Goal: Information Seeking & Learning: Check status

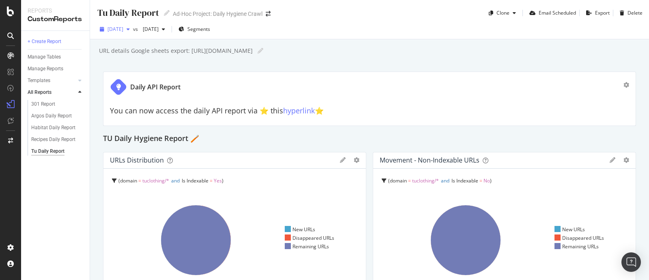
click at [133, 33] on div "[DATE]" at bounding box center [115, 29] width 37 height 12
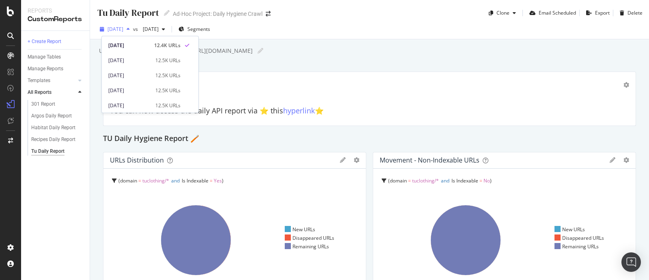
click at [133, 33] on div "2025 Aug. 19th" at bounding box center [115, 29] width 37 height 12
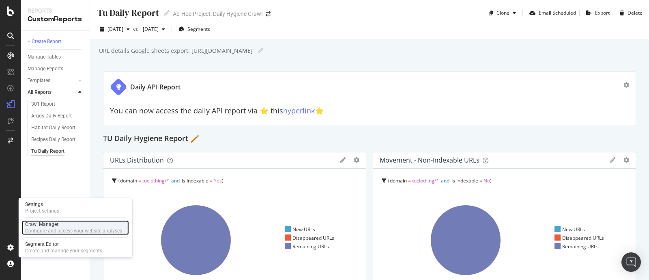
click at [60, 227] on div "Configure and access your website analyses" at bounding box center [73, 230] width 97 height 6
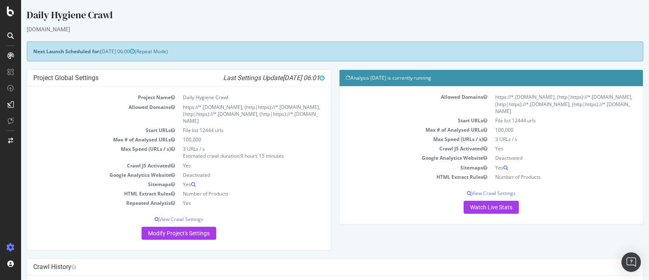
click at [520, 256] on div "Project Global Settings Last Settings Update 2025-08-20 06:01 Project Name Dail…" at bounding box center [335, 163] width 625 height 189
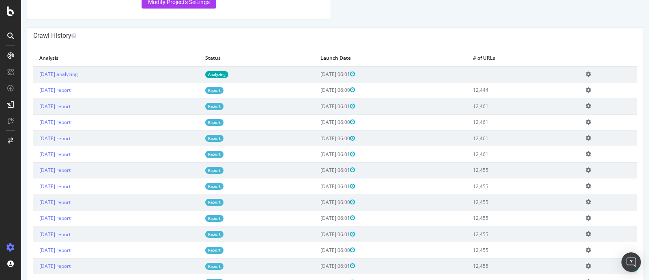
scroll to position [80, 0]
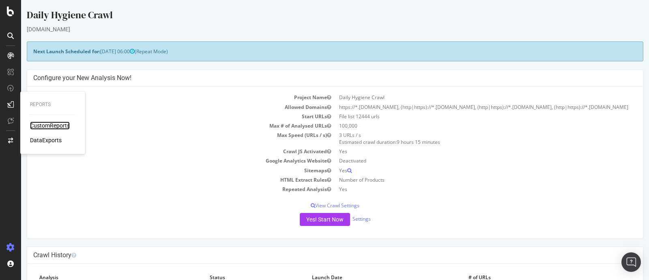
click at [45, 125] on div "CustomReports" at bounding box center [50, 125] width 40 height 8
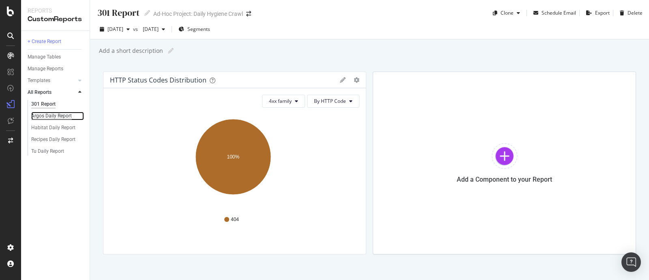
click at [45, 116] on div "Argos Daily Report" at bounding box center [51, 116] width 41 height 9
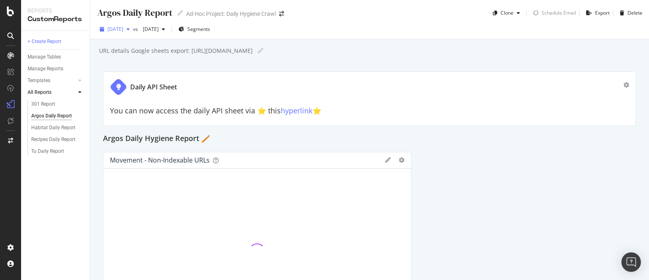
click at [133, 25] on div "[DATE]" at bounding box center [115, 29] width 37 height 12
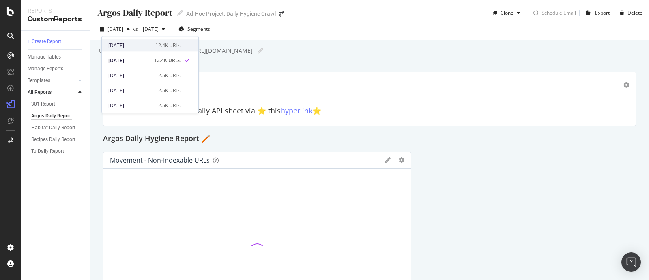
click at [138, 42] on div "[DATE]" at bounding box center [129, 45] width 42 height 7
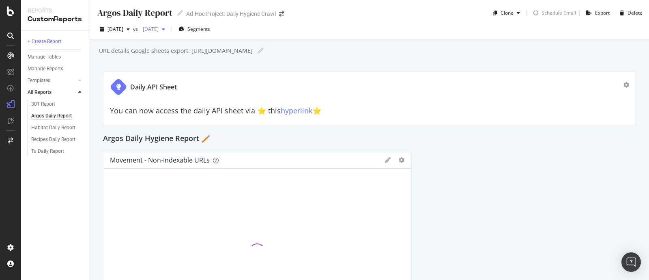
click at [168, 35] on div "[DATE]" at bounding box center [154, 29] width 29 height 12
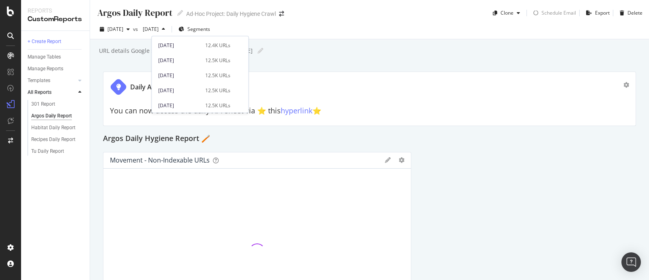
click at [185, 52] on div "[DATE] 12.5K URLs" at bounding box center [200, 58] width 97 height 15
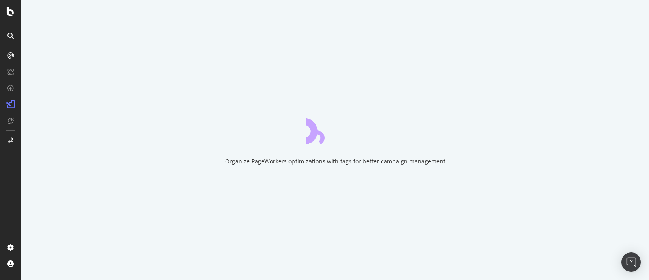
click at [188, 44] on div "Organize PageWorkers optimizations with tags for better campaign management" at bounding box center [335, 140] width 628 height 280
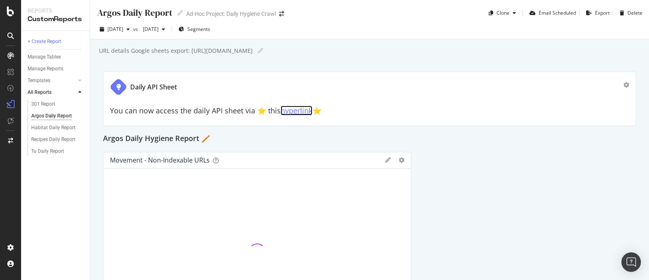
click at [288, 111] on link "hyperlink" at bounding box center [297, 111] width 32 height 10
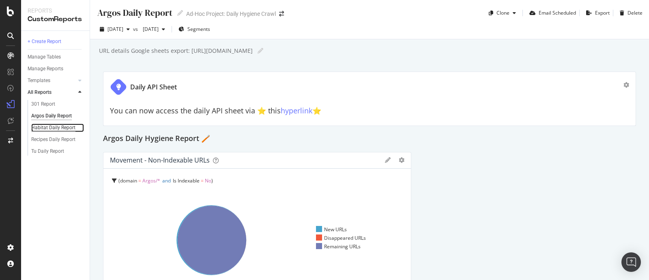
click at [66, 126] on div "Habitat Daily Report" at bounding box center [53, 127] width 44 height 9
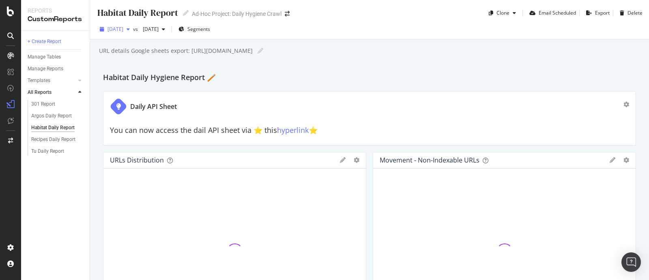
click at [133, 33] on div "[DATE]" at bounding box center [115, 29] width 37 height 12
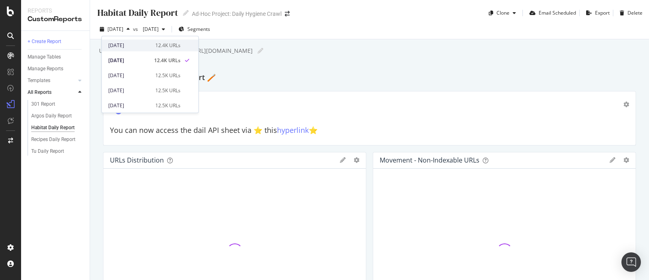
click at [133, 45] on div "[DATE]" at bounding box center [129, 45] width 42 height 7
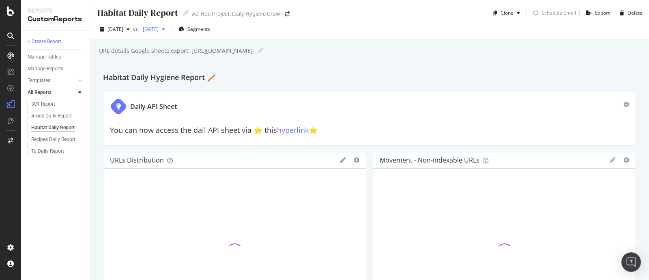
click at [159, 29] on span "[DATE]" at bounding box center [149, 29] width 19 height 7
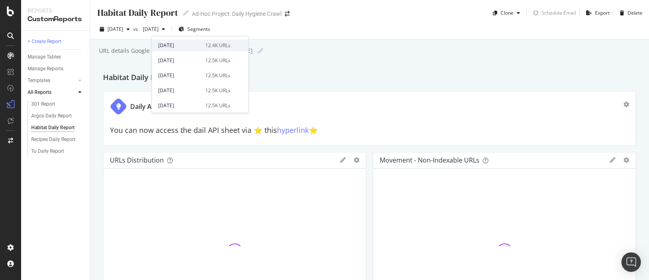
click at [183, 42] on div "[DATE]" at bounding box center [179, 45] width 42 height 7
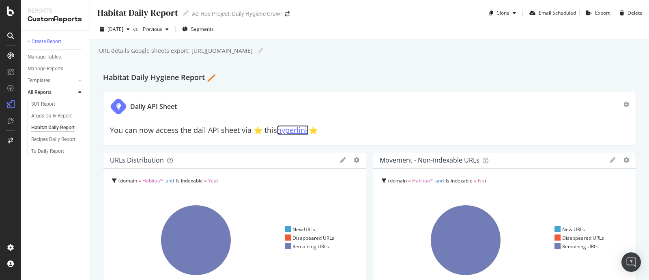
click at [289, 132] on link "hyperlink" at bounding box center [293, 130] width 32 height 10
click at [45, 151] on div "Tu Daily Report" at bounding box center [47, 151] width 33 height 9
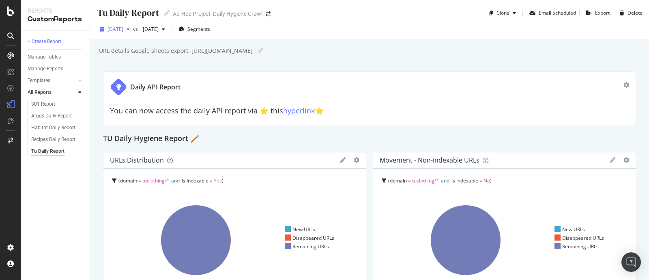
click at [123, 27] on span "[DATE]" at bounding box center [116, 29] width 16 height 7
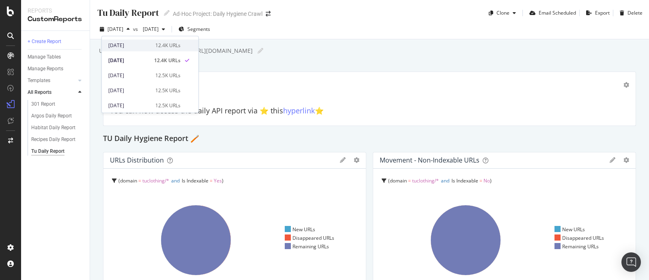
click at [132, 47] on div "[DATE]" at bounding box center [129, 45] width 42 height 7
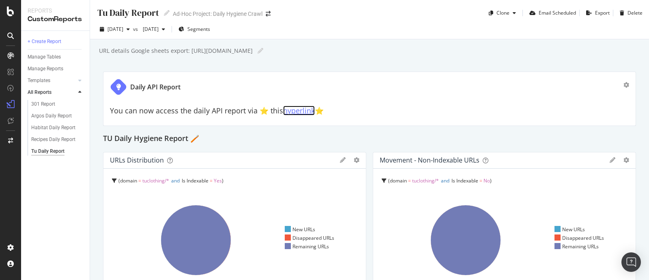
click at [287, 110] on link "hyperlink" at bounding box center [299, 111] width 32 height 10
